Goal: Information Seeking & Learning: Learn about a topic

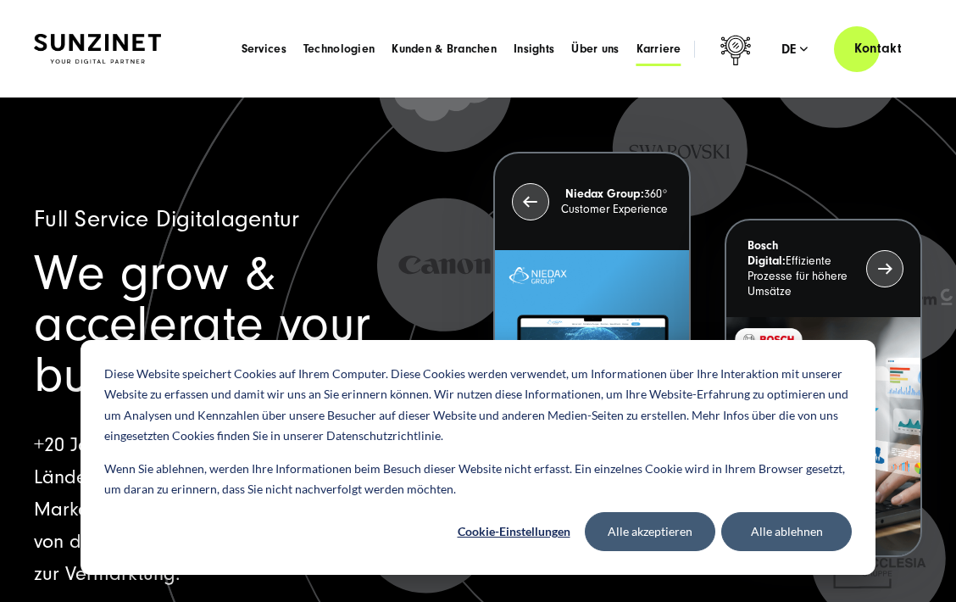
click at [671, 48] on span "Karriere" at bounding box center [658, 49] width 45 height 17
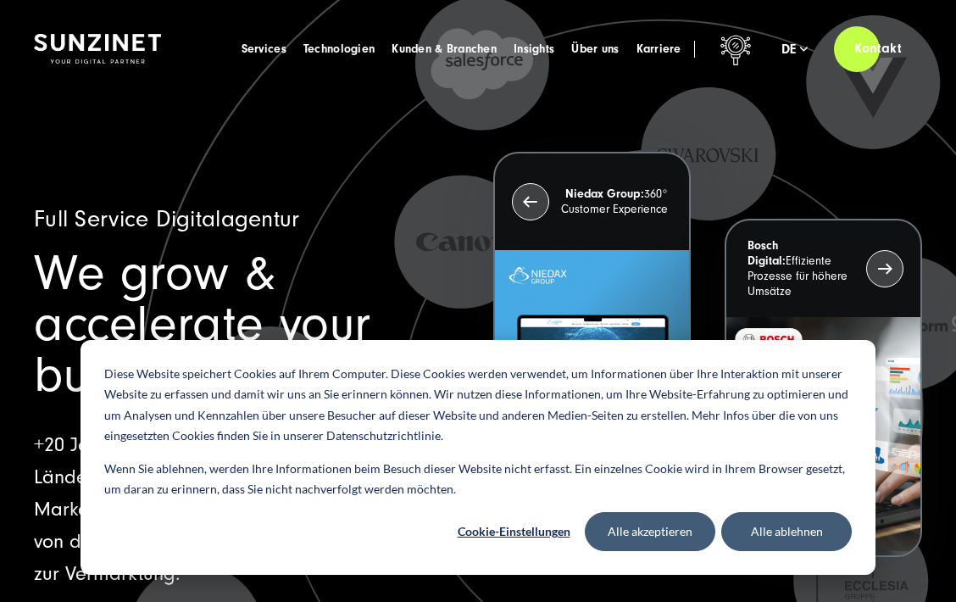
click at [783, 527] on button "Alle ablehnen" at bounding box center [786, 531] width 130 height 39
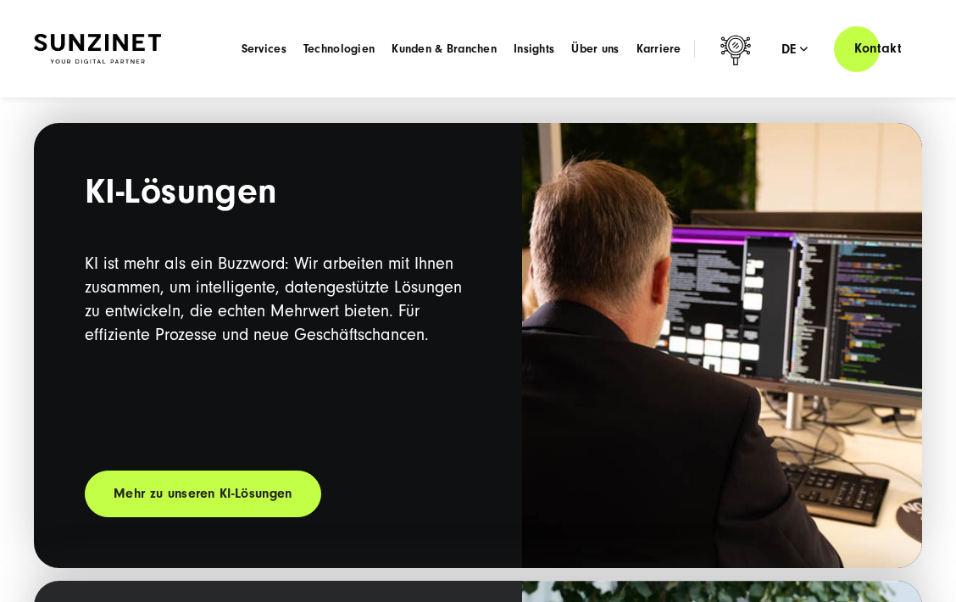
scroll to position [444, 0]
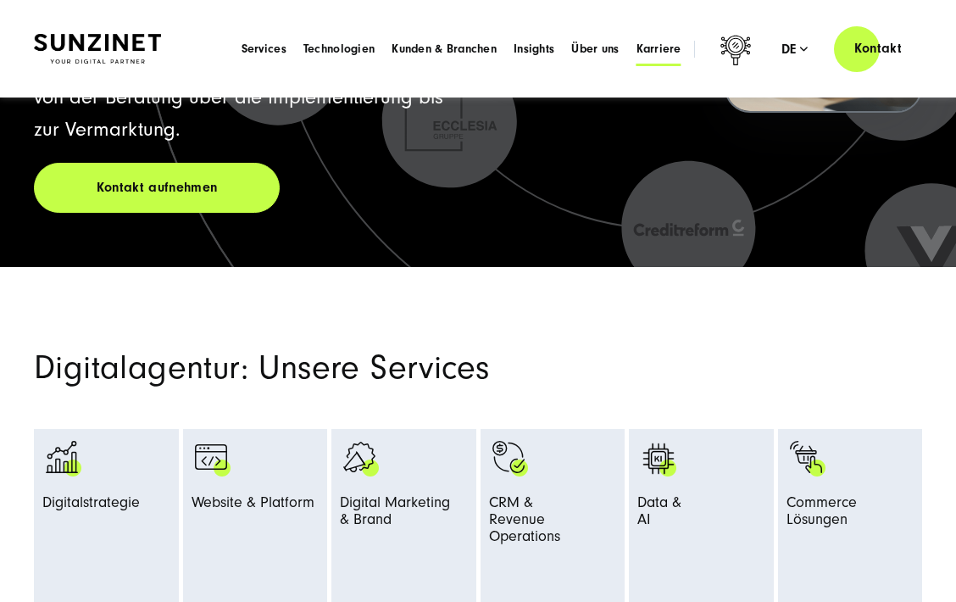
click at [660, 55] on span "Karriere" at bounding box center [658, 49] width 45 height 17
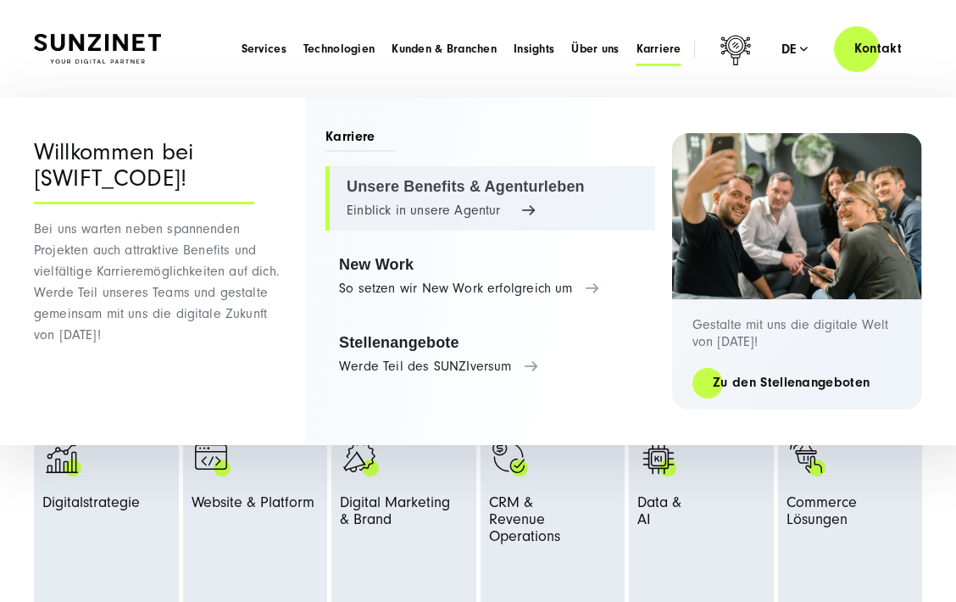
click at [448, 193] on link "Unsere Benefits & Agenturleben Einblick in unsere Agentur" at bounding box center [490, 198] width 330 height 64
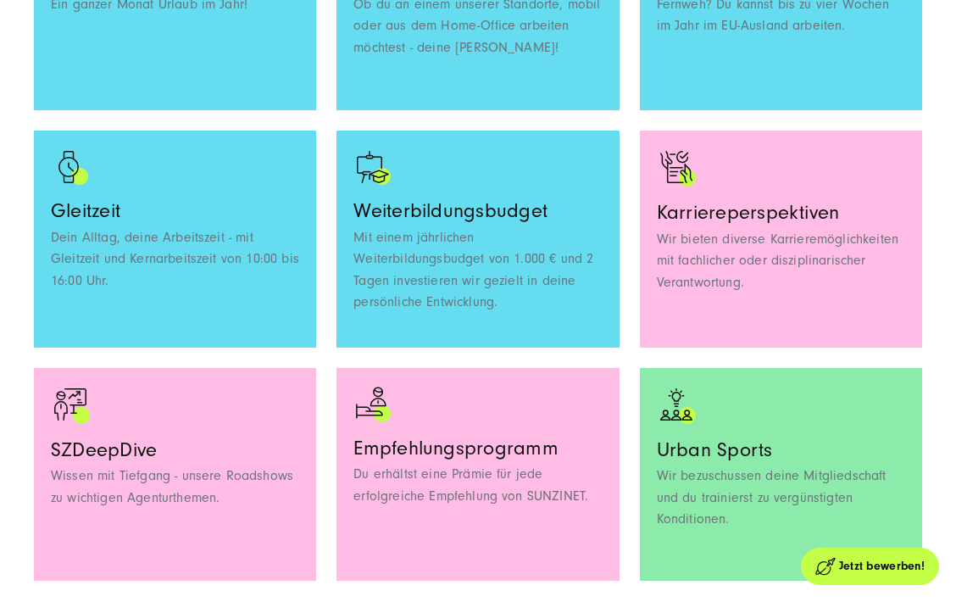
scroll to position [1520, 0]
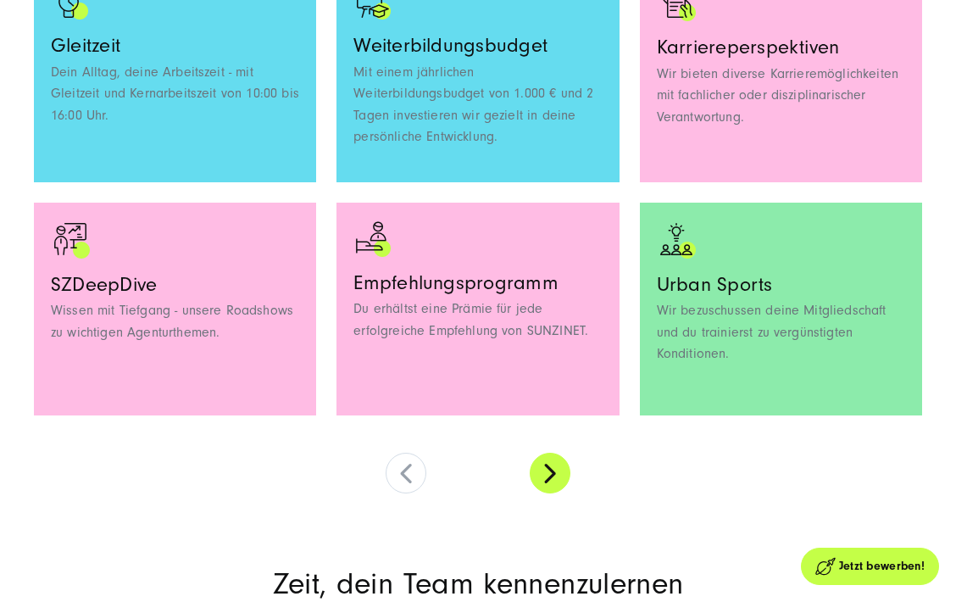
click at [553, 473] on button at bounding box center [550, 472] width 41 height 41
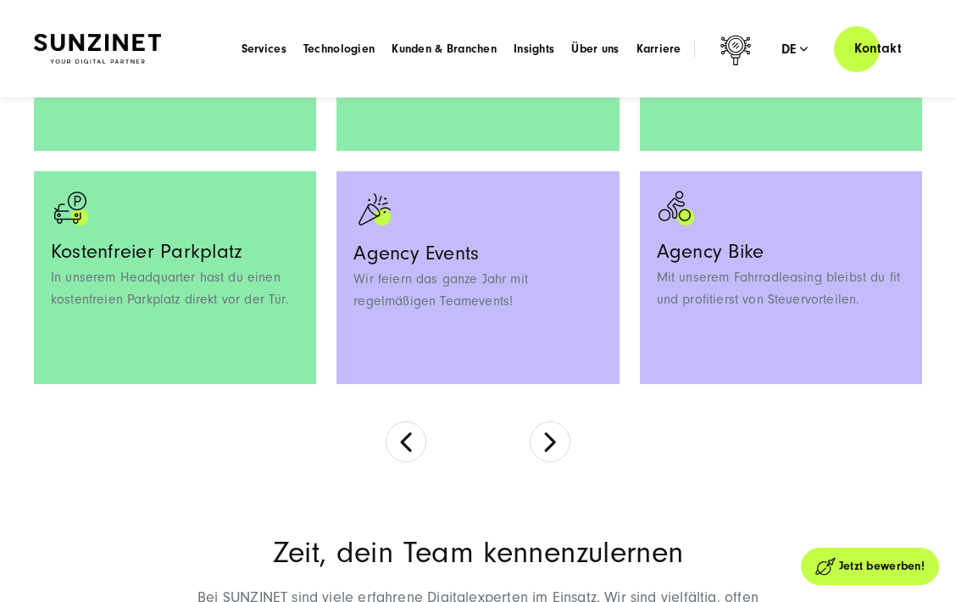
scroll to position [1551, 0]
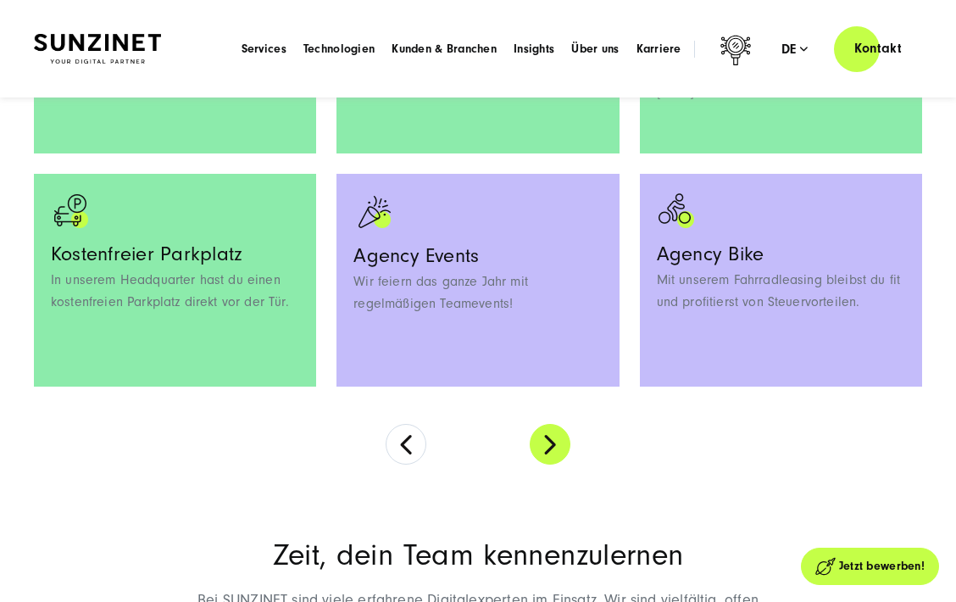
click at [550, 431] on button at bounding box center [550, 444] width 41 height 41
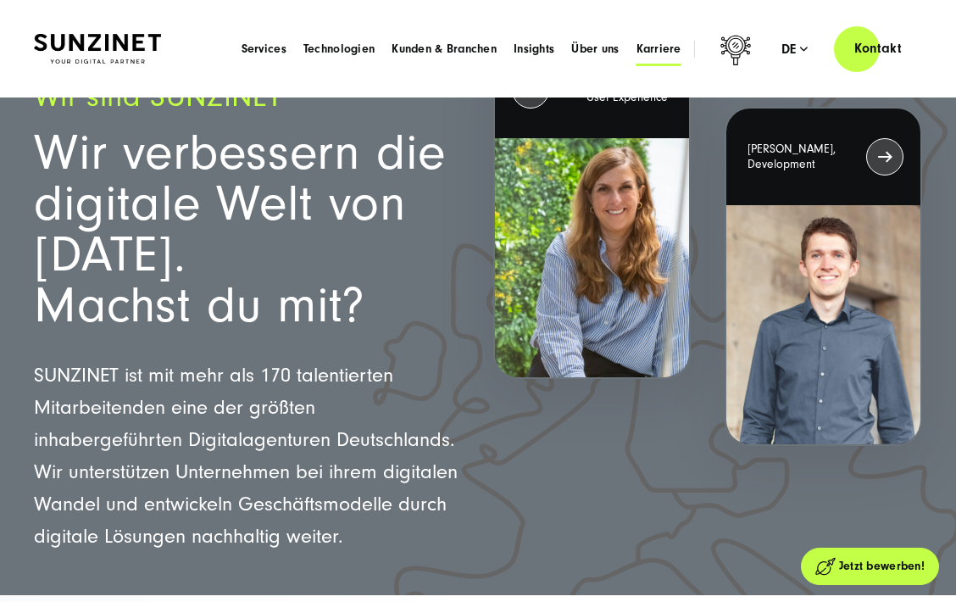
scroll to position [0, 0]
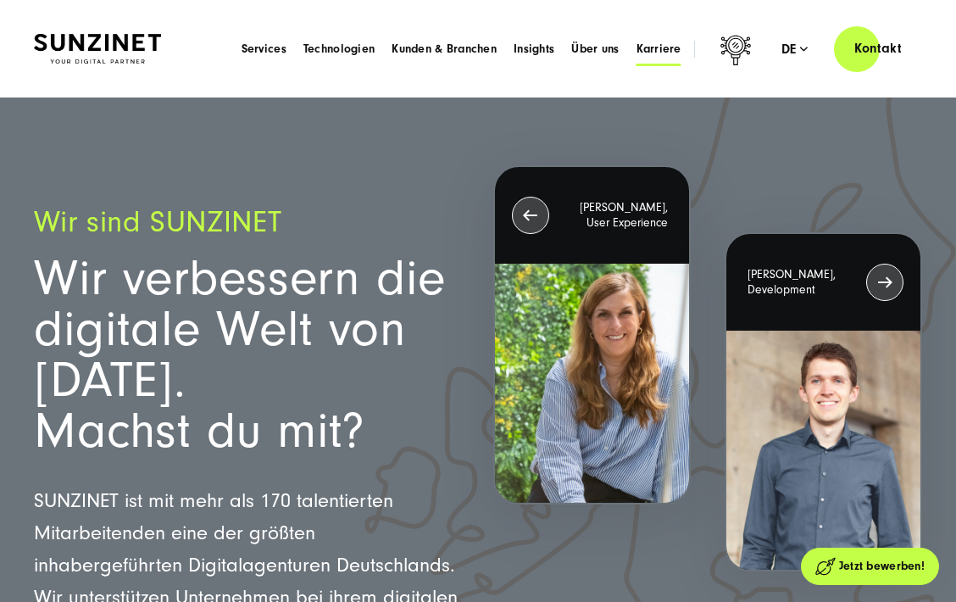
click at [652, 51] on span "Karriere" at bounding box center [658, 49] width 45 height 17
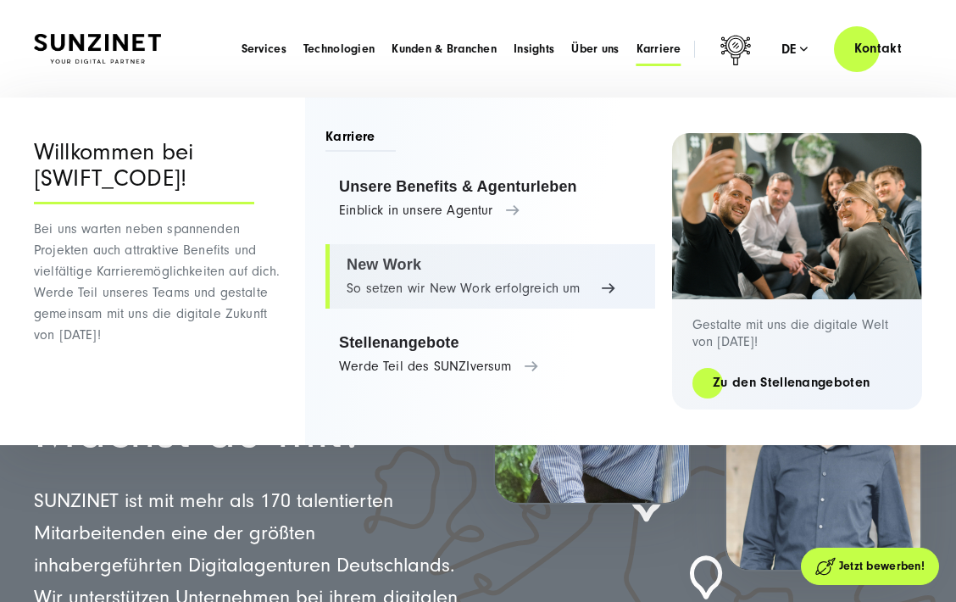
click at [413, 280] on link "New Work So setzen wir New Work erfolgreich um" at bounding box center [490, 276] width 330 height 64
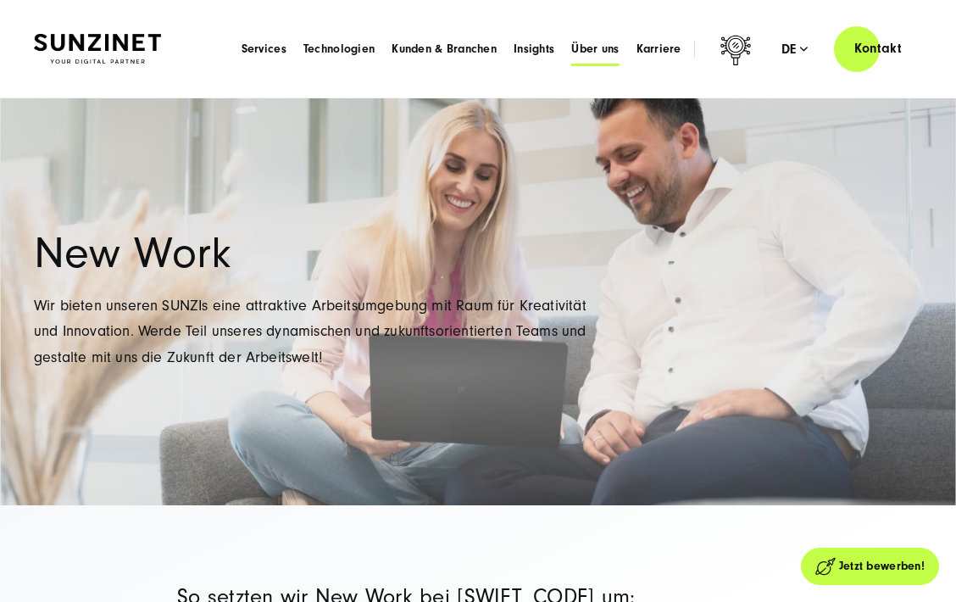
click at [593, 43] on span "Über uns" at bounding box center [594, 49] width 47 height 17
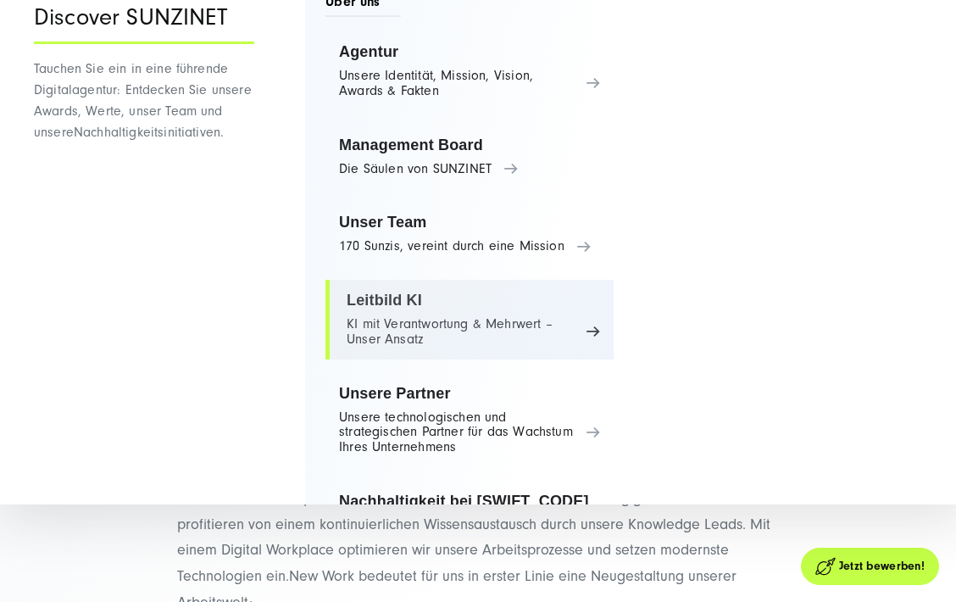
scroll to position [19, 0]
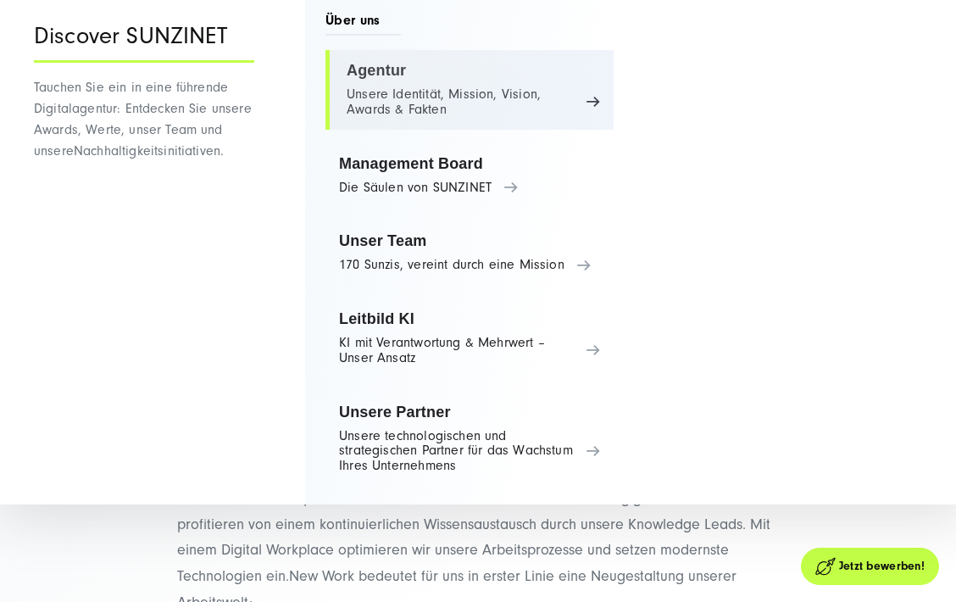
click at [400, 76] on link "Agentur Unsere Identität, Mission, Vision, Awards & Fakten" at bounding box center [469, 90] width 288 height 80
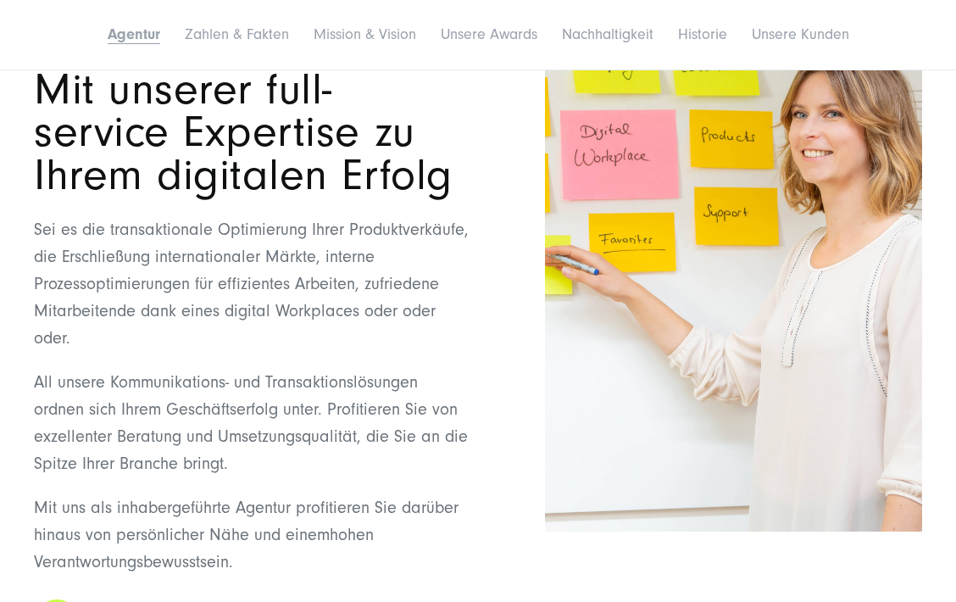
scroll to position [1721, 0]
